Goal: Task Accomplishment & Management: Complete application form

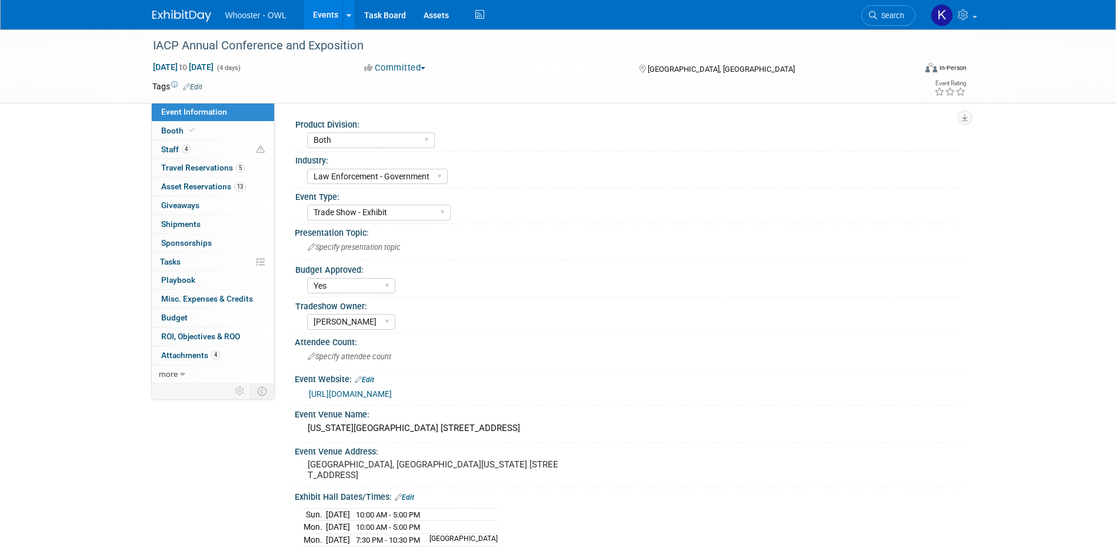
select select "Both"
select select "Law Enforcement - Government"
select select "Trade Show - Exhibit"
select select "Yes"
select select "[PERSON_NAME]"
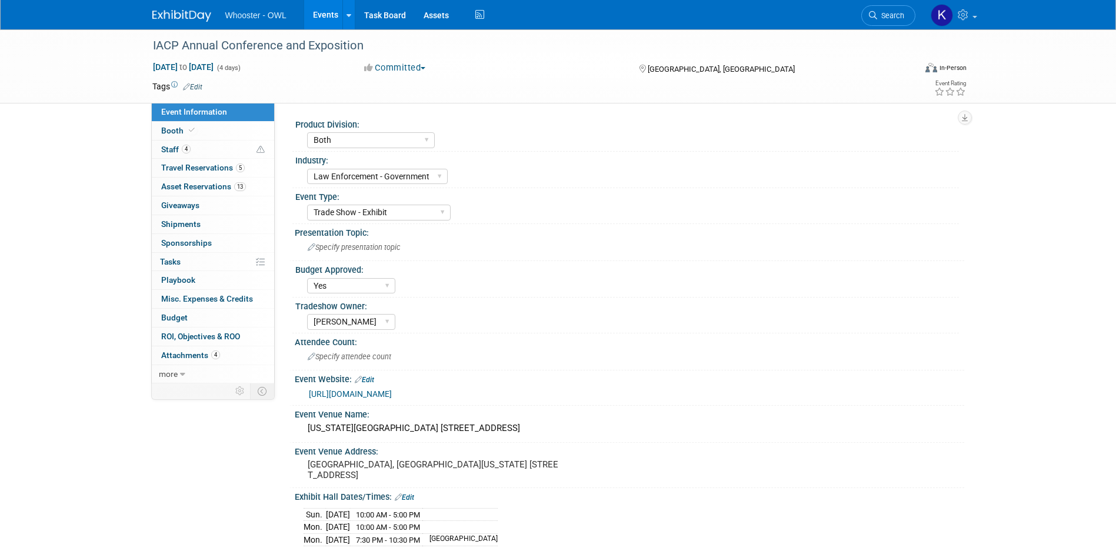
select select "Both"
select select "Law Enforcement - Government"
select select "Trade Show - Exhibit"
select select "Yes"
select select "[PERSON_NAME]"
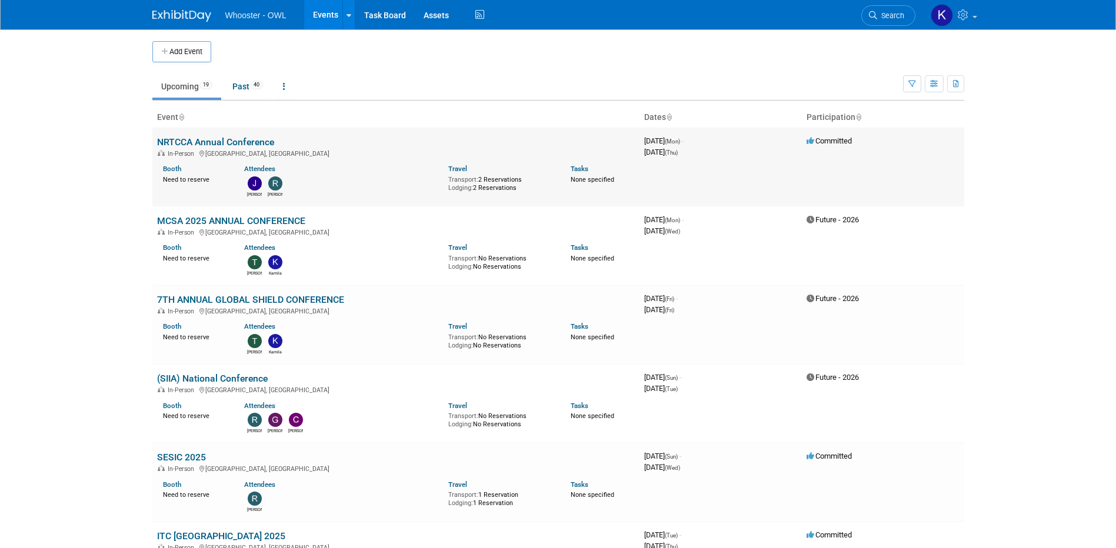
click at [219, 143] on link "NRTCCA Annual Conference" at bounding box center [215, 142] width 117 height 11
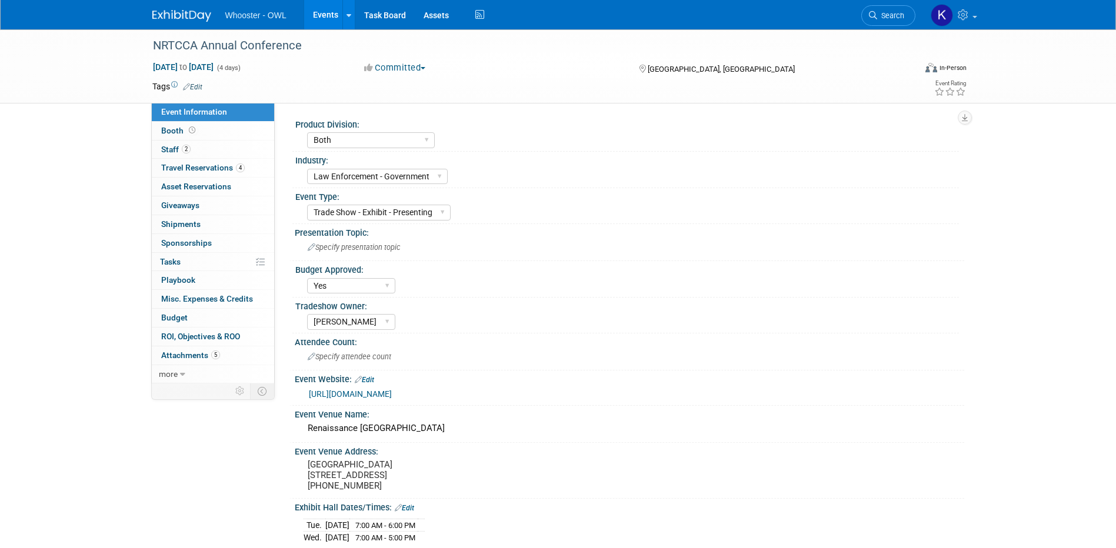
select select "Both"
select select "Law Enforcement - Government"
select select "Trade Show - Exhibit - Presenting"
select select "Yes"
select select "[PERSON_NAME]"
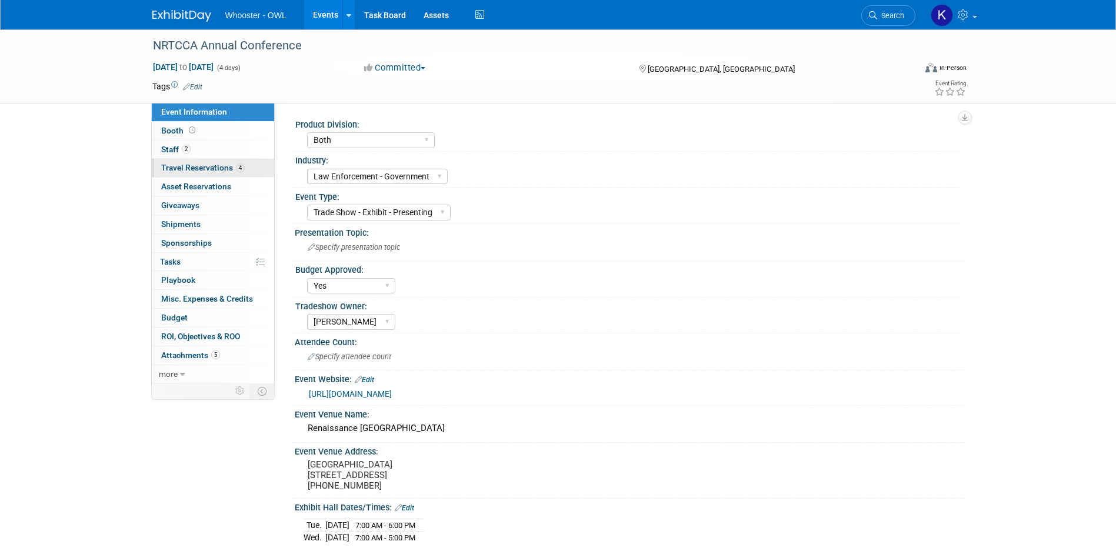
click at [197, 171] on span "Travel Reservations 4" at bounding box center [203, 167] width 84 height 9
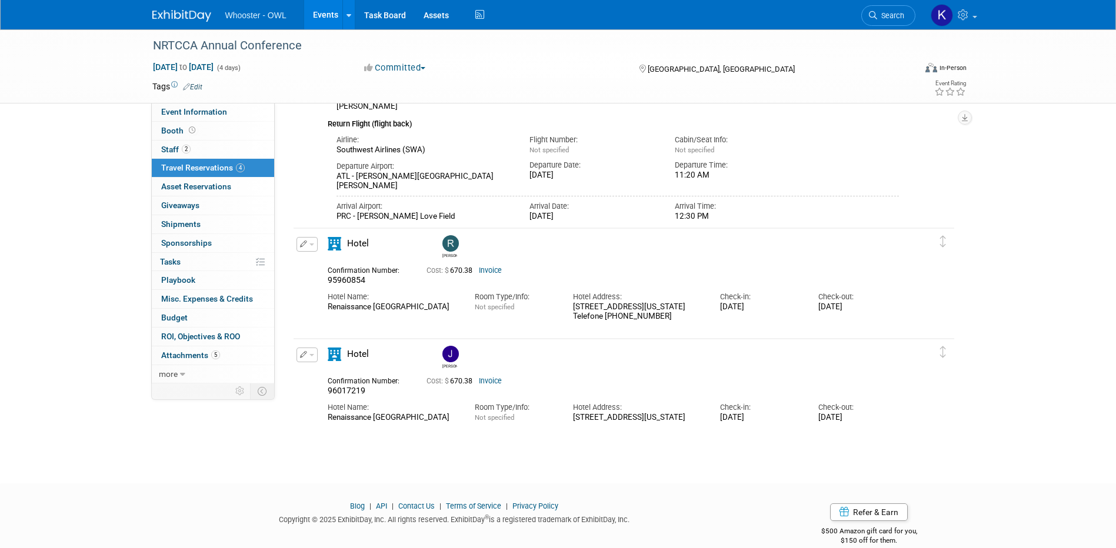
scroll to position [504, 0]
